Goal: Transaction & Acquisition: Purchase product/service

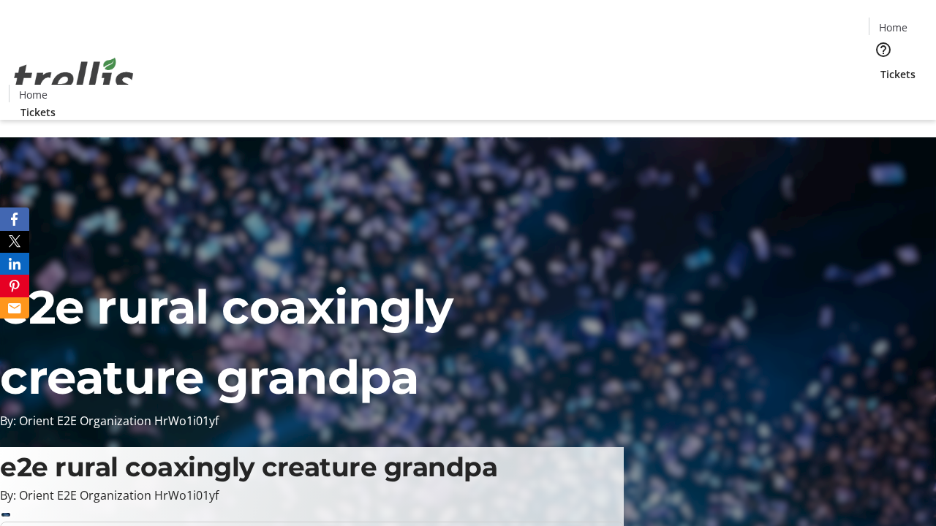
click at [880, 67] on span "Tickets" at bounding box center [897, 74] width 35 height 15
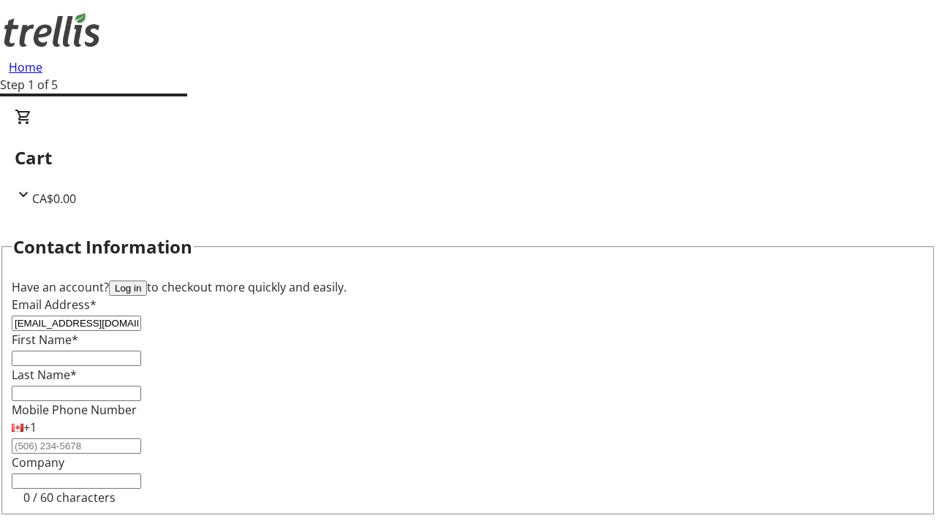
type input "[EMAIL_ADDRESS][DOMAIN_NAME]"
type input "[PERSON_NAME]"
type input "Kohler"
